Goal: Transaction & Acquisition: Purchase product/service

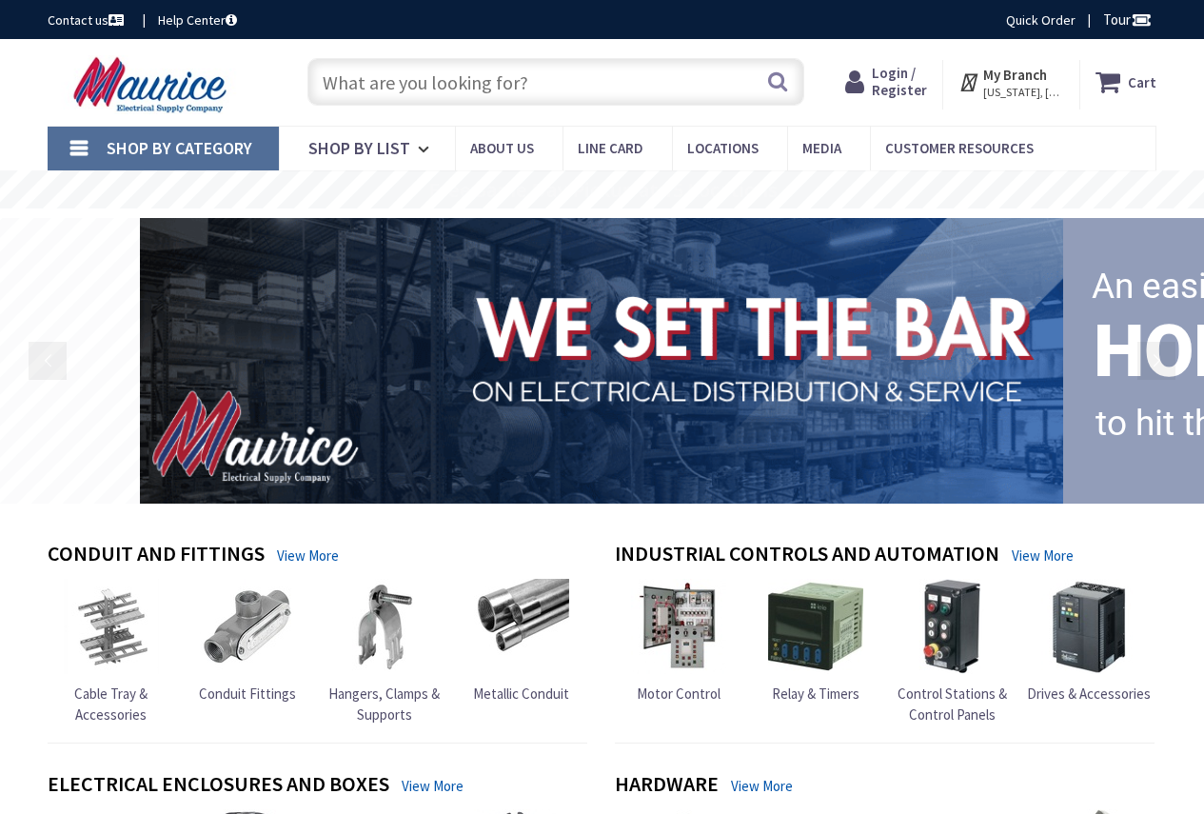
click at [447, 77] on input "text" at bounding box center [555, 82] width 497 height 48
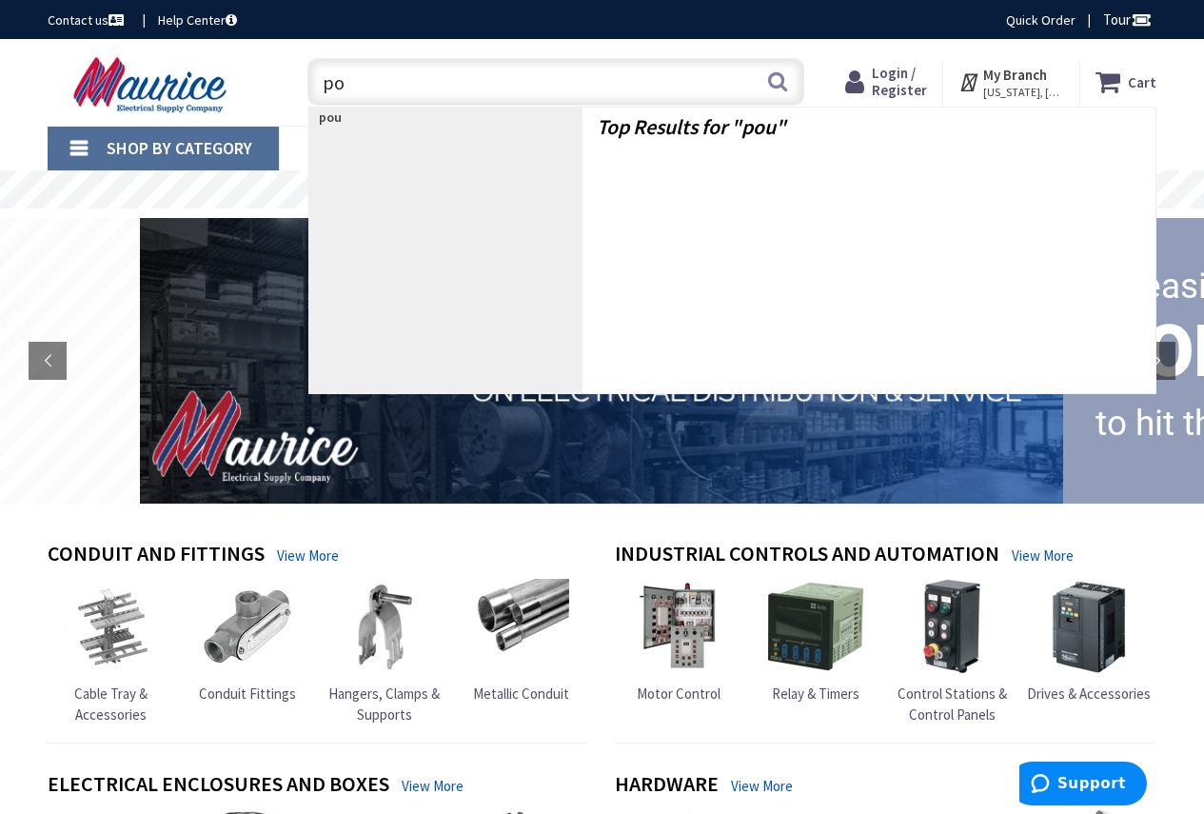
type input "p"
type input "outdoor lamp"
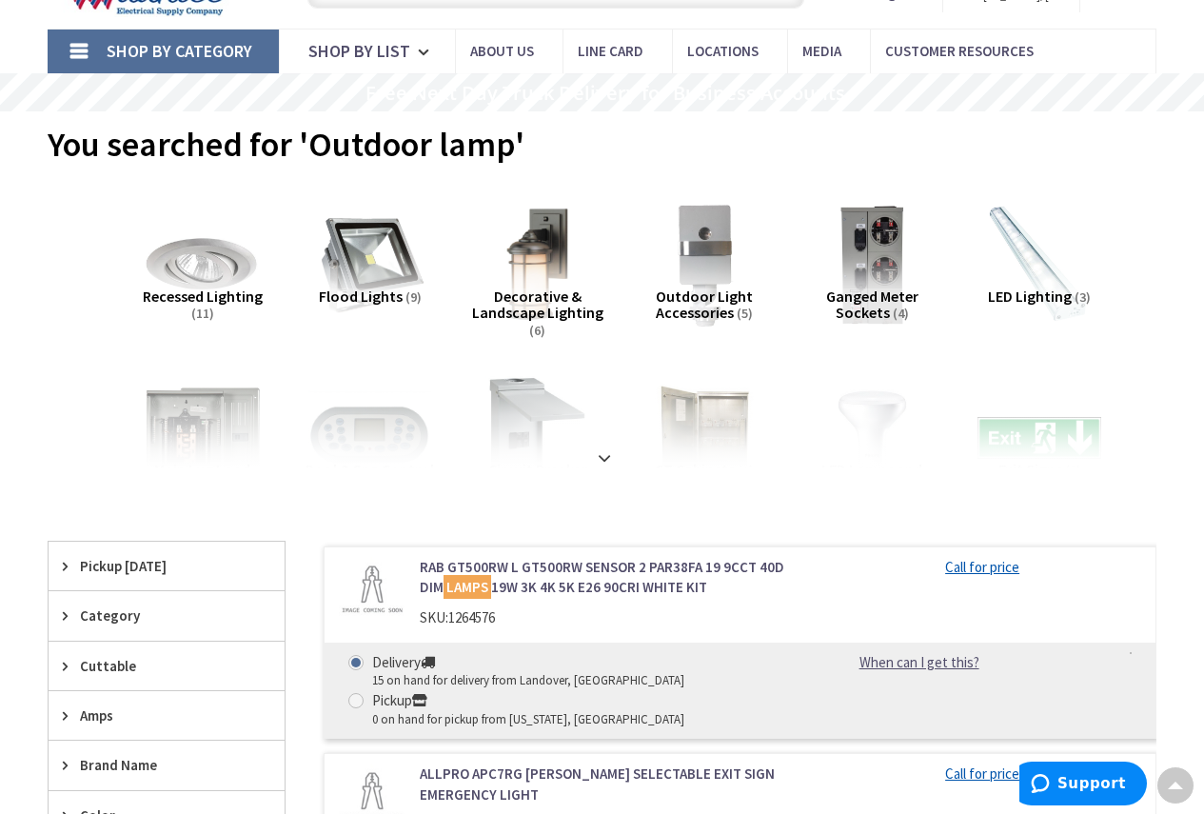
scroll to position [95, 0]
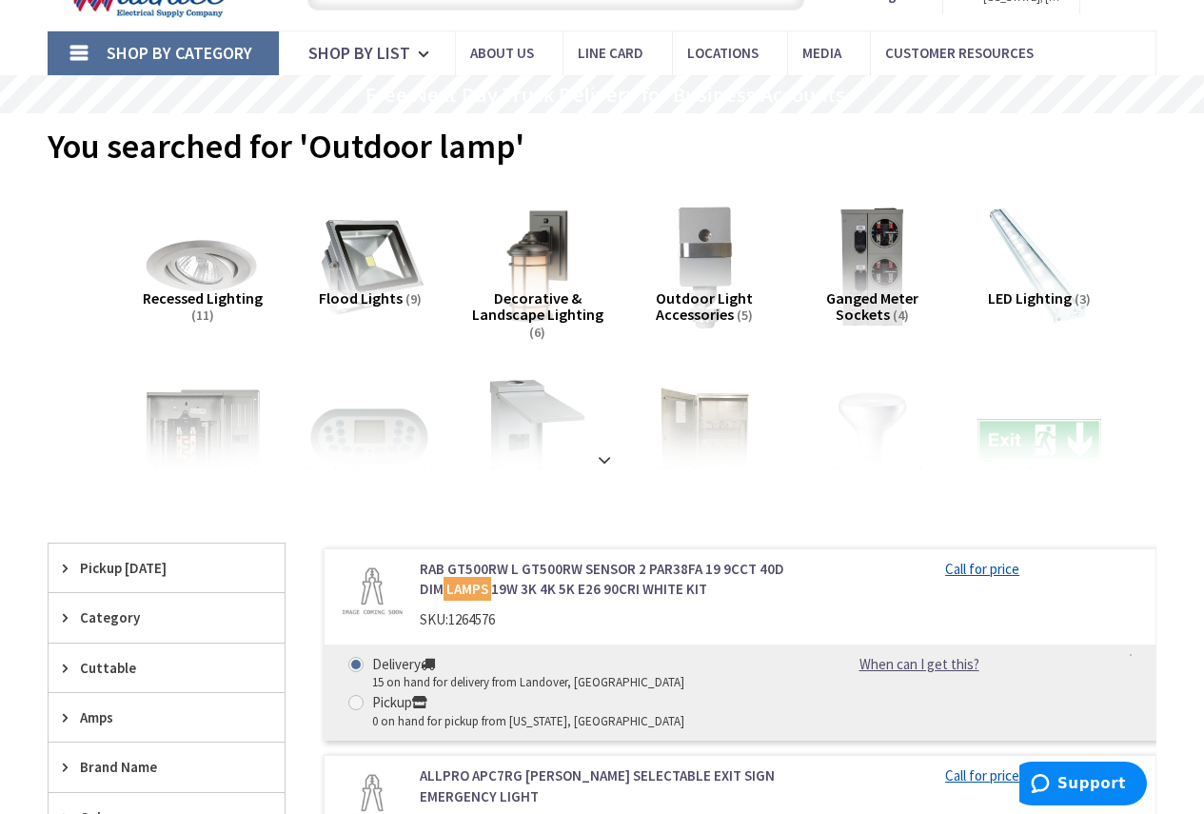
click at [542, 256] on img at bounding box center [536, 266] width 135 height 135
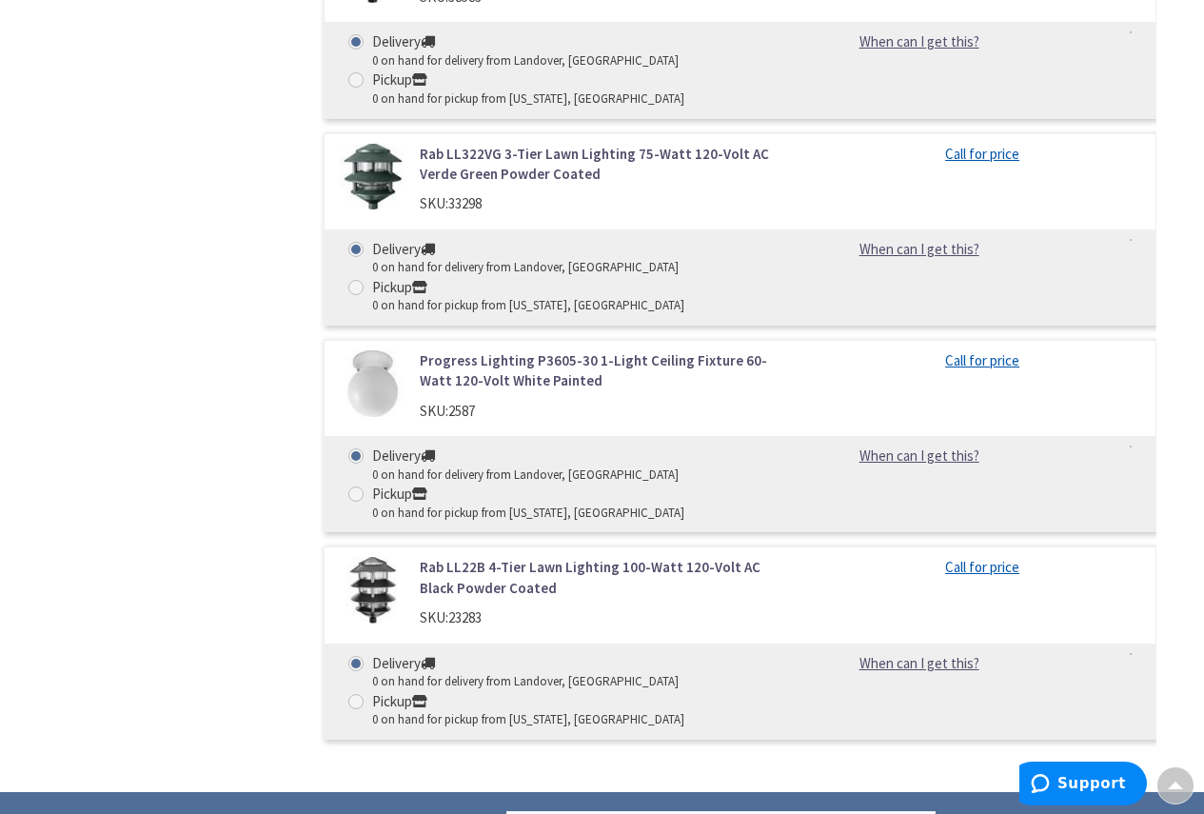
scroll to position [1270, 0]
